Goal: Task Accomplishment & Management: Use online tool/utility

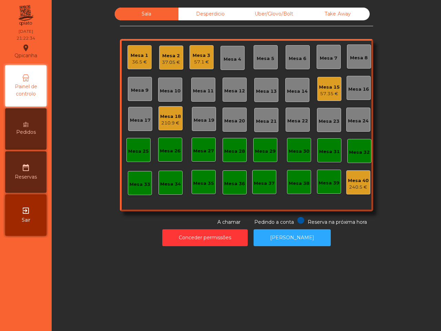
click at [173, 129] on div "Mesa 18 210.9 €" at bounding box center [170, 118] width 24 height 24
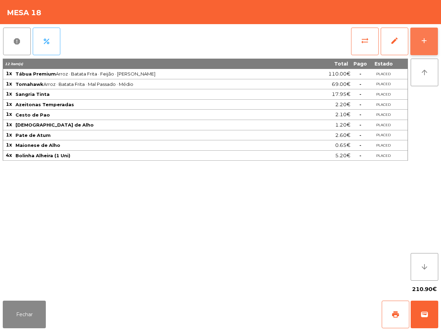
click at [437, 34] on button "add" at bounding box center [424, 42] width 28 height 28
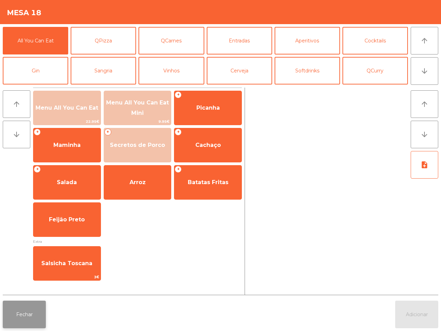
click at [27, 322] on button "Fechar" at bounding box center [24, 314] width 43 height 28
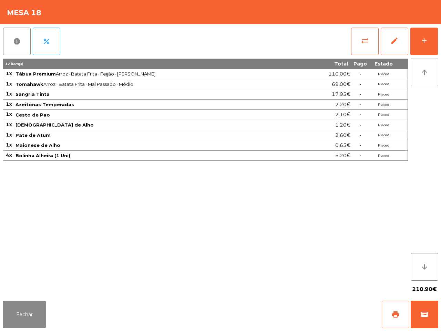
click at [149, 300] on div "Fechar print wallet" at bounding box center [220, 314] width 441 height 33
click at [33, 319] on button "Fechar" at bounding box center [24, 314] width 43 height 28
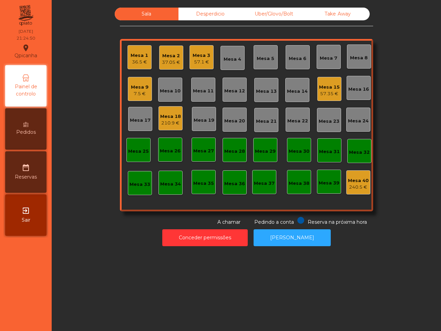
click at [281, 16] on div "Uber/Glovo/Bolt" at bounding box center [274, 14] width 64 height 13
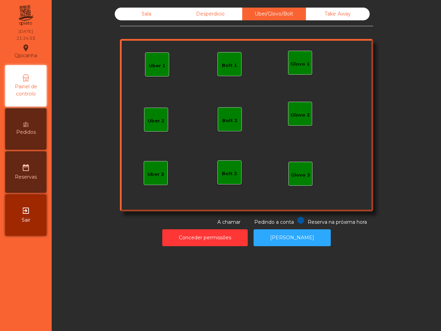
click at [154, 60] on div "Uber 1" at bounding box center [157, 65] width 17 height 10
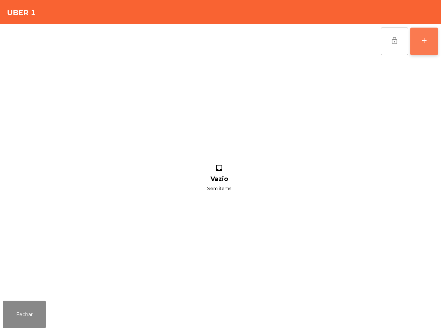
click at [420, 38] on div "add" at bounding box center [424, 41] width 8 height 8
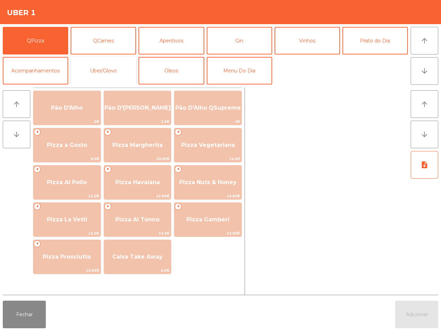
click at [97, 69] on button "Uber/Glovo" at bounding box center [103, 71] width 65 height 28
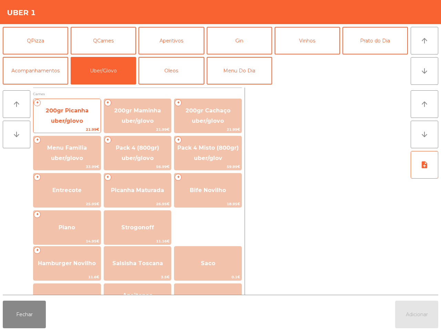
click at [73, 119] on span "200gr Picanha uber/glovo" at bounding box center [66, 115] width 43 height 17
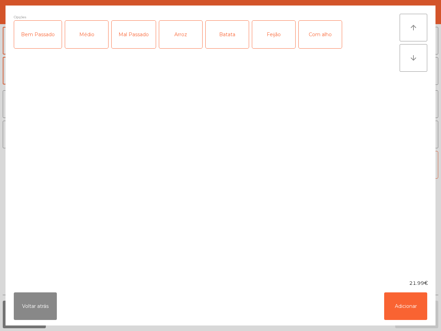
click at [302, 39] on div "Com alho" at bounding box center [320, 35] width 43 height 28
click at [48, 37] on div "Bem Passado" at bounding box center [38, 35] width 48 height 28
click at [169, 38] on div "Arroz" at bounding box center [180, 35] width 43 height 28
click at [228, 35] on div "Batata" at bounding box center [227, 35] width 43 height 28
click at [273, 36] on div "Feijão" at bounding box center [273, 35] width 43 height 28
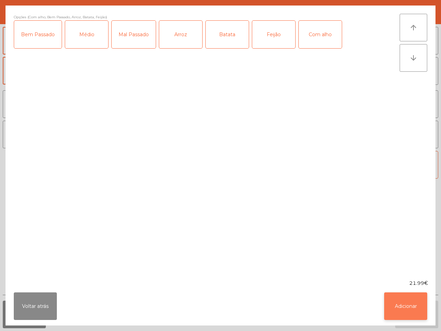
click at [405, 302] on button "Adicionar" at bounding box center [405, 306] width 43 height 28
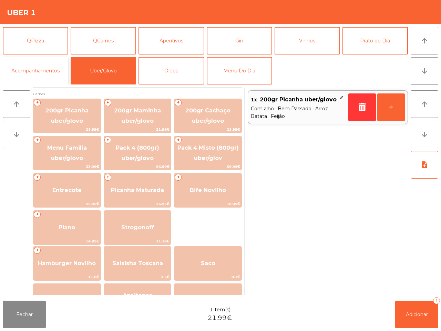
click at [10, 67] on button "Acompanhamentos" at bounding box center [35, 71] width 65 height 28
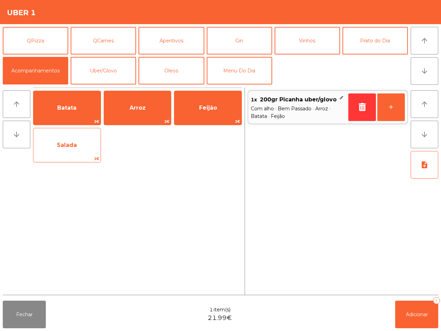
click at [90, 148] on span "Salada" at bounding box center [66, 145] width 67 height 19
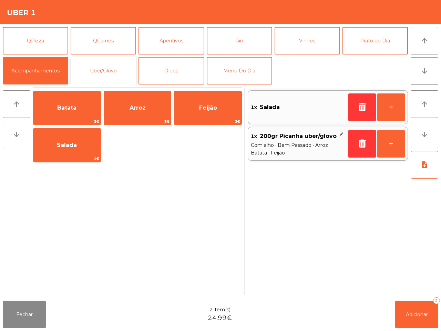
click at [104, 64] on button "Uber/Glovo" at bounding box center [103, 71] width 65 height 28
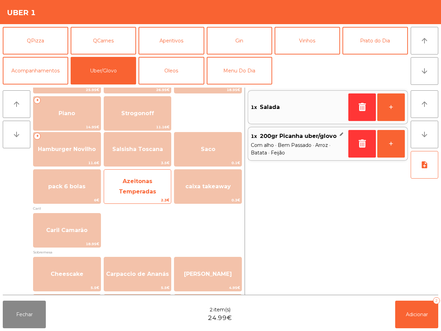
scroll to position [129, 0]
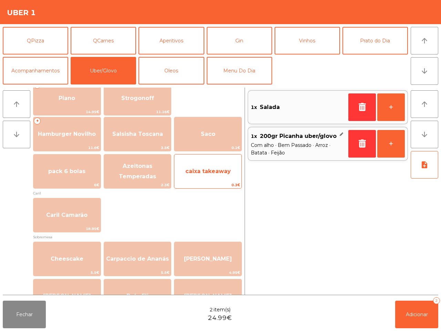
click at [203, 176] on span "caixa takeaway" at bounding box center [207, 171] width 67 height 19
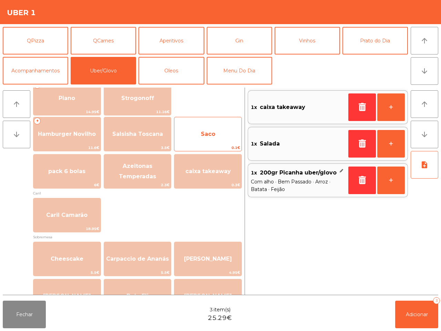
click at [201, 135] on span "Saco" at bounding box center [208, 134] width 14 height 7
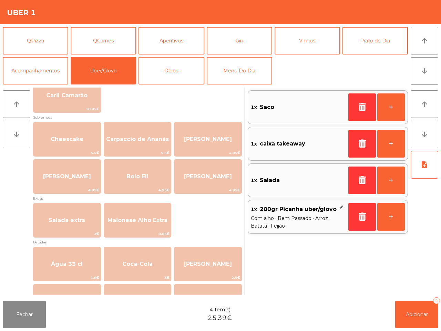
scroll to position [258, 0]
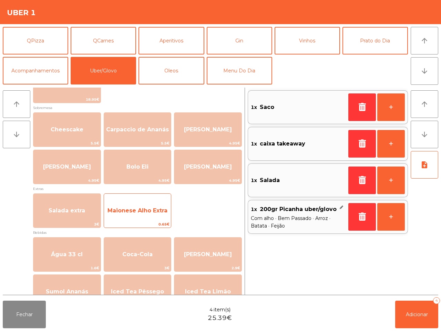
click at [155, 210] on span "Maionese Alho Extra" at bounding box center [137, 210] width 60 height 7
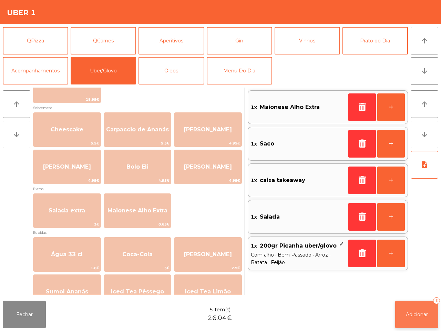
click at [407, 313] on span "Adicionar" at bounding box center [417, 314] width 22 height 6
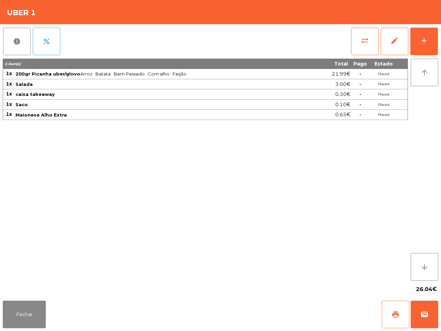
click at [387, 312] on button "print" at bounding box center [396, 314] width 28 height 28
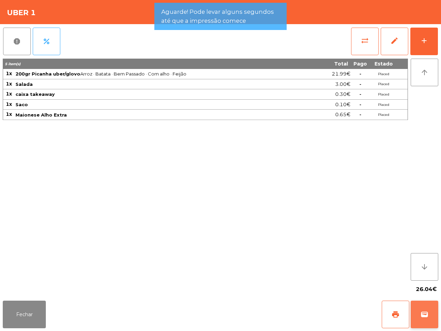
click at [424, 317] on span "wallet" at bounding box center [424, 314] width 8 height 8
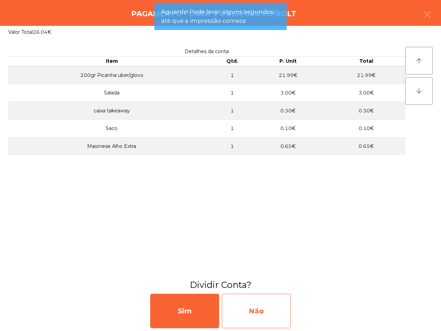
click at [271, 310] on div "Não" at bounding box center [256, 310] width 69 height 34
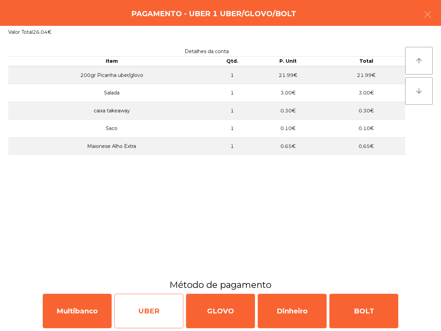
click at [141, 306] on div "UBER" at bounding box center [148, 310] width 69 height 34
select select "**"
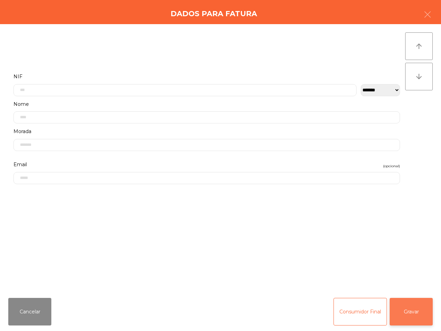
click at [409, 310] on button "Gravar" at bounding box center [411, 312] width 43 height 28
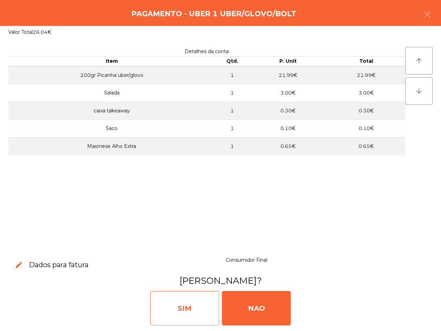
click at [174, 297] on div "SIM" at bounding box center [184, 308] width 69 height 34
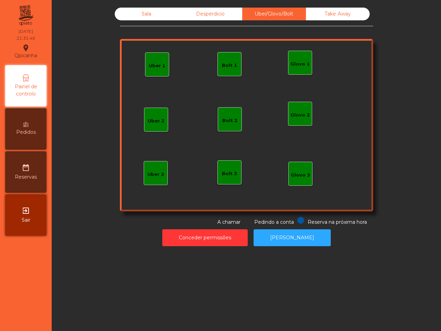
drag, startPoint x: 174, startPoint y: 299, endPoint x: 169, endPoint y: 286, distance: 13.3
click at [174, 298] on div "Sala Desperdicio Uber/Glovo/Bolt Take Away Uber 1 Glovo 1 Uber 2 Uber 3 Glovo 2…" at bounding box center [246, 165] width 389 height 331
click at [125, 19] on div "Sala" at bounding box center [147, 14] width 64 height 13
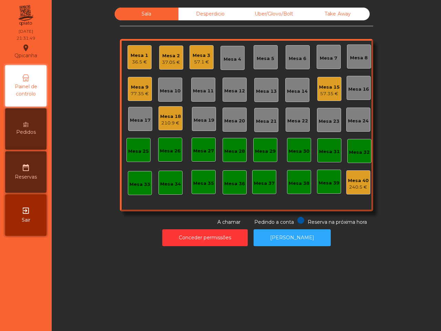
click at [166, 124] on div "210.9 €" at bounding box center [170, 123] width 21 height 7
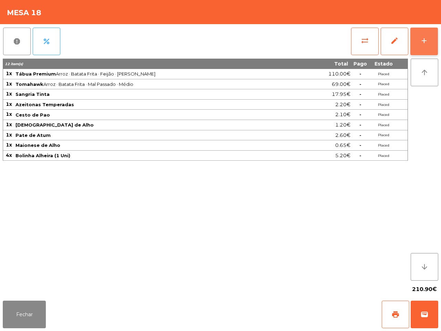
click at [425, 49] on button "add" at bounding box center [424, 42] width 28 height 28
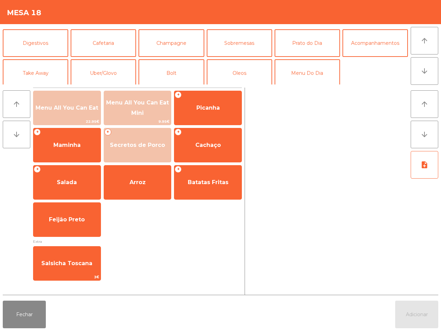
scroll to position [60, 0]
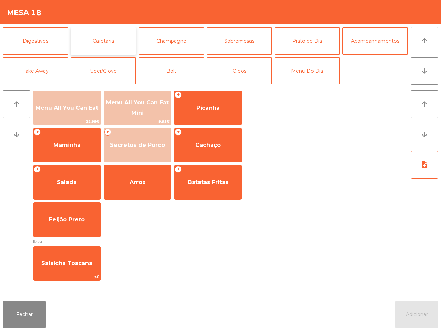
click at [105, 36] on button "Cafetaria" at bounding box center [103, 41] width 65 height 28
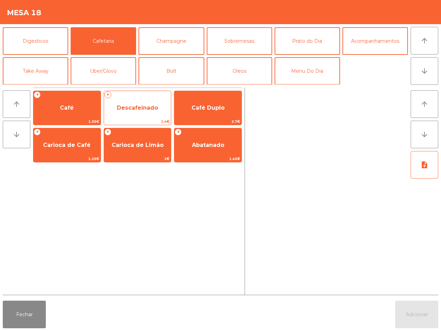
click at [138, 110] on span "Descafeinado" at bounding box center [137, 107] width 41 height 7
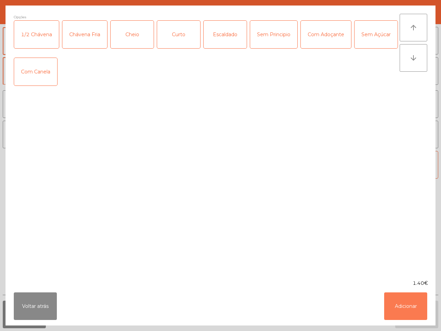
drag, startPoint x: 390, startPoint y: 305, endPoint x: 393, endPoint y: 202, distance: 102.7
click at [390, 305] on button "Adicionar" at bounding box center [405, 306] width 43 height 28
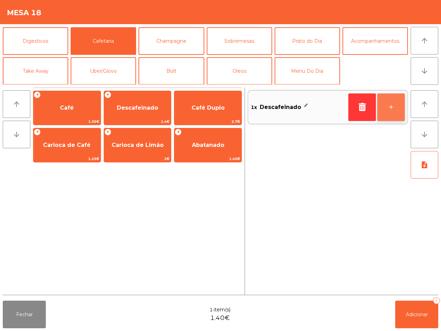
click at [396, 113] on button "+" at bounding box center [391, 107] width 28 height 28
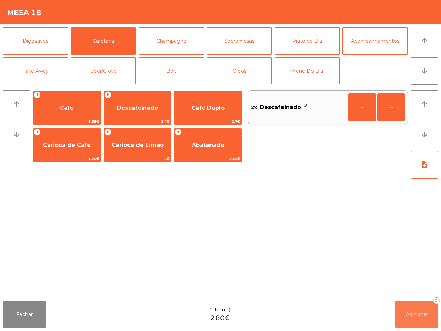
click at [405, 309] on button "Adicionar 2" at bounding box center [416, 314] width 43 height 28
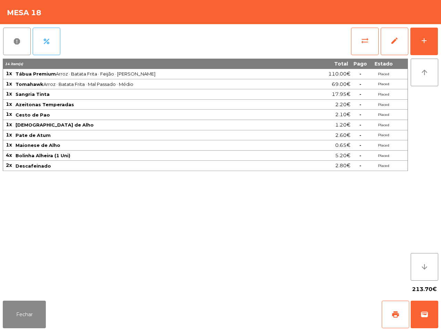
drag, startPoint x: 366, startPoint y: 245, endPoint x: 366, endPoint y: 249, distance: 3.8
click at [370, 247] on div "14 item(s) Total Pago Estado 1x Tábua Premium Arroz · Batata Frita · Feijão · M…" at bounding box center [205, 170] width 405 height 222
click at [420, 39] on div "add" at bounding box center [424, 41] width 8 height 8
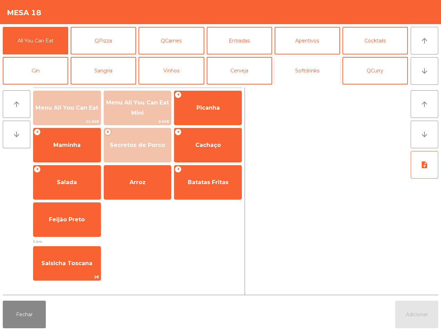
click at [311, 64] on button "Softdrinks" at bounding box center [307, 71] width 65 height 28
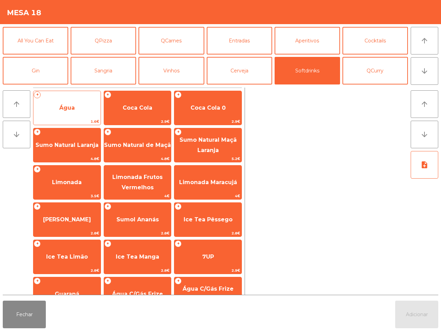
click at [71, 114] on span "Água" at bounding box center [66, 108] width 67 height 19
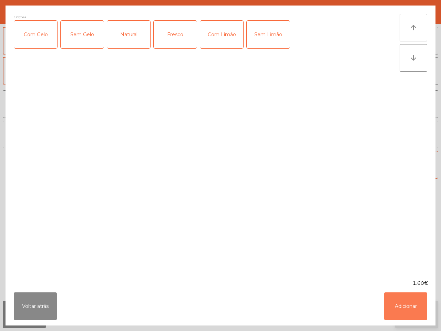
drag, startPoint x: 393, startPoint y: 300, endPoint x: 405, endPoint y: 307, distance: 13.6
click at [394, 300] on button "Adicionar" at bounding box center [405, 306] width 43 height 28
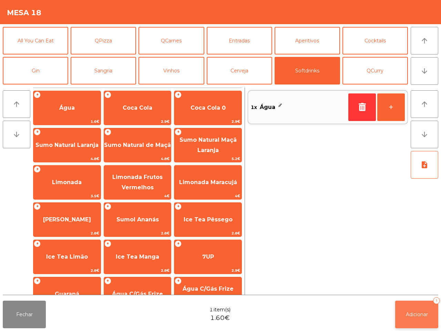
click at [420, 312] on span "Adicionar" at bounding box center [417, 314] width 22 height 6
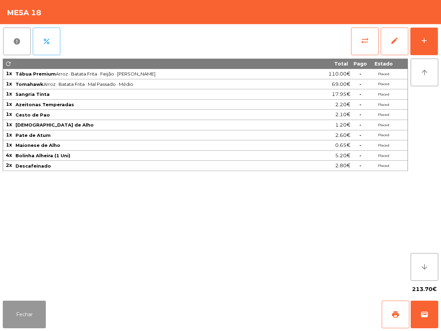
click at [32, 314] on button "Fechar" at bounding box center [24, 314] width 43 height 28
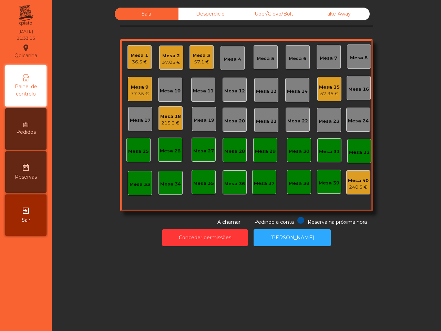
drag, startPoint x: 33, startPoint y: 309, endPoint x: 154, endPoint y: 173, distance: 181.6
click at [35, 309] on nav "Qpicanha location_on [DATE] 21:33:15 Painel de controlo Pedidos date_range Rese…" at bounding box center [26, 165] width 52 height 331
click at [165, 128] on div "Mesa 18 215.3 €" at bounding box center [170, 118] width 24 height 24
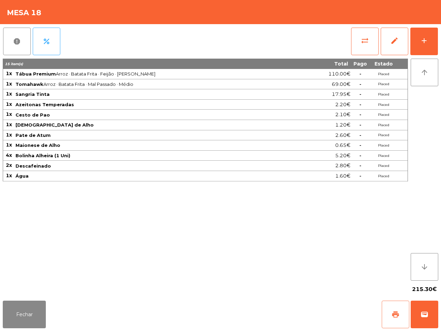
click at [388, 307] on button "print" at bounding box center [396, 314] width 28 height 28
click at [264, 240] on div "15 item(s) Total Pago Estado 1x Tábua Premium Arroz · Batata Frita · Feijão · M…" at bounding box center [205, 170] width 405 height 222
click at [37, 303] on button "Fechar" at bounding box center [24, 314] width 43 height 28
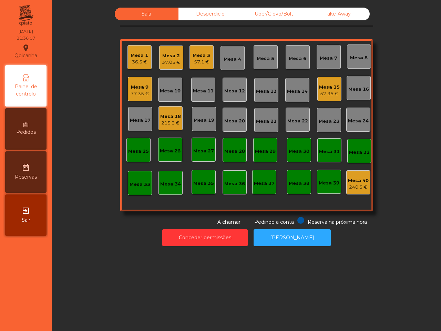
click at [213, 16] on div "Desperdicio" at bounding box center [210, 14] width 64 height 13
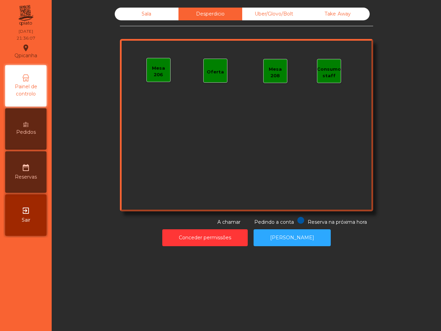
click at [250, 16] on div "Uber/Glovo/Bolt" at bounding box center [274, 14] width 64 height 13
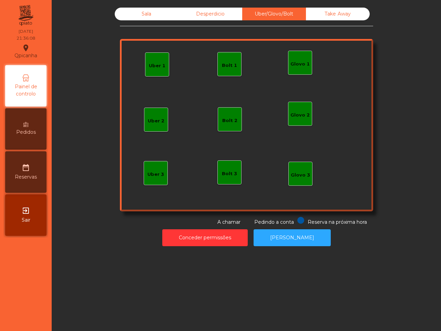
click at [334, 21] on div "Sala Desperdicio Uber/Glovo/Bolt Take Away Uber 1 Glovo 1 Uber 2 Uber 3 Glovo 2…" at bounding box center [246, 117] width 253 height 218
click at [335, 8] on div "Take Away" at bounding box center [338, 14] width 64 height 13
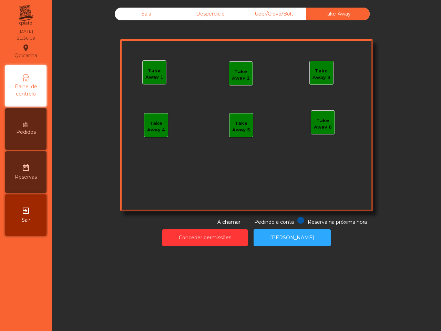
click at [159, 15] on div "Sala" at bounding box center [147, 14] width 64 height 13
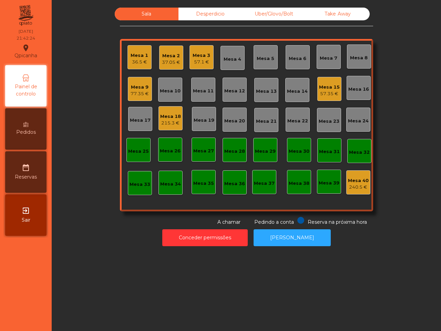
drag, startPoint x: 159, startPoint y: 15, endPoint x: 164, endPoint y: 16, distance: 4.9
click at [164, 16] on div "Sala" at bounding box center [147, 14] width 64 height 13
click at [319, 89] on div "Mesa 15" at bounding box center [329, 87] width 21 height 7
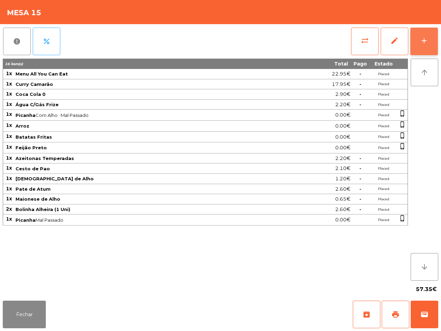
click at [421, 45] on button "add" at bounding box center [424, 42] width 28 height 28
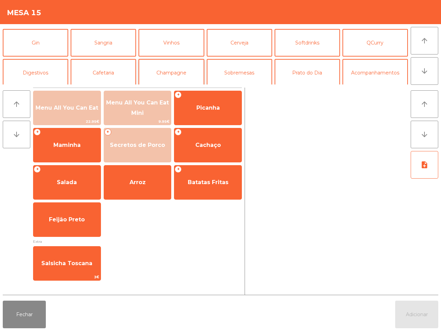
scroll to position [43, 0]
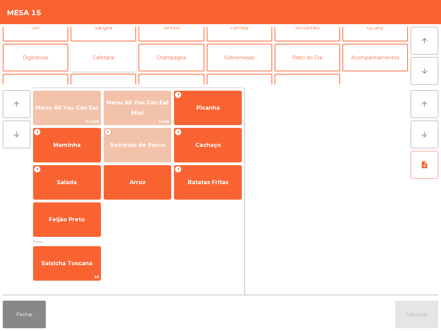
click at [119, 50] on button "Cafetaria" at bounding box center [103, 58] width 65 height 28
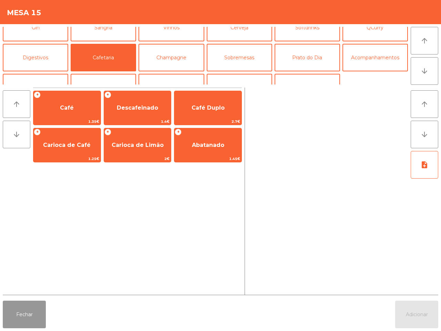
drag, startPoint x: 6, startPoint y: 319, endPoint x: 12, endPoint y: 317, distance: 6.4
click at [6, 319] on button "Fechar" at bounding box center [24, 314] width 43 height 28
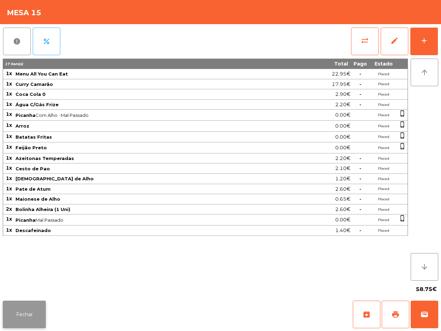
click at [18, 316] on button "Fechar" at bounding box center [24, 314] width 43 height 28
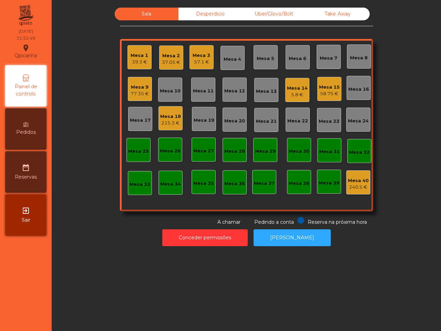
click at [293, 93] on div "5.8 €" at bounding box center [297, 94] width 21 height 7
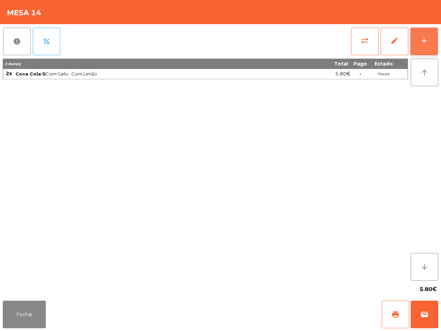
click at [431, 32] on button "add" at bounding box center [424, 42] width 28 height 28
click at [421, 45] on button "add" at bounding box center [424, 42] width 28 height 28
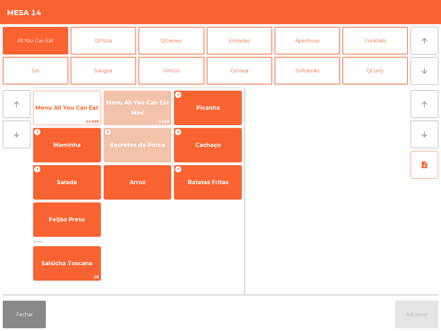
click at [81, 116] on span "Menu All You Can Eat" at bounding box center [66, 108] width 67 height 19
click at [80, 115] on span "Menu All You Can Eat" at bounding box center [66, 108] width 67 height 19
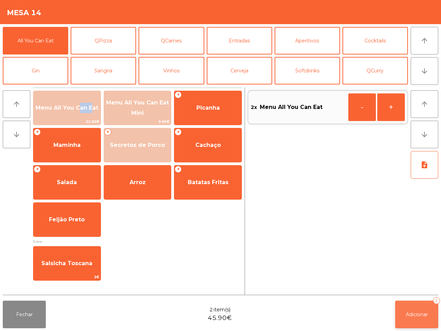
click at [422, 321] on button "Adicionar 2" at bounding box center [416, 314] width 43 height 28
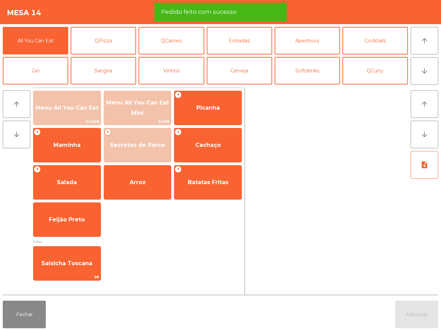
click at [28, 329] on div "Fechar Adicionar" at bounding box center [220, 314] width 441 height 33
click at [23, 319] on button "Fechar" at bounding box center [24, 314] width 43 height 28
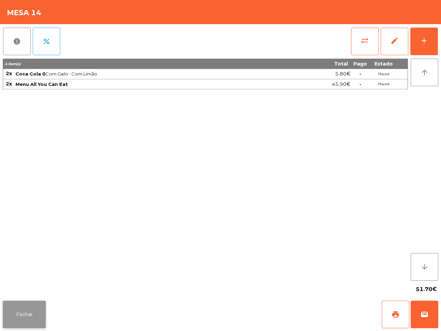
click at [24, 304] on button "Fechar" at bounding box center [24, 314] width 43 height 28
